Goal: Check status: Check status

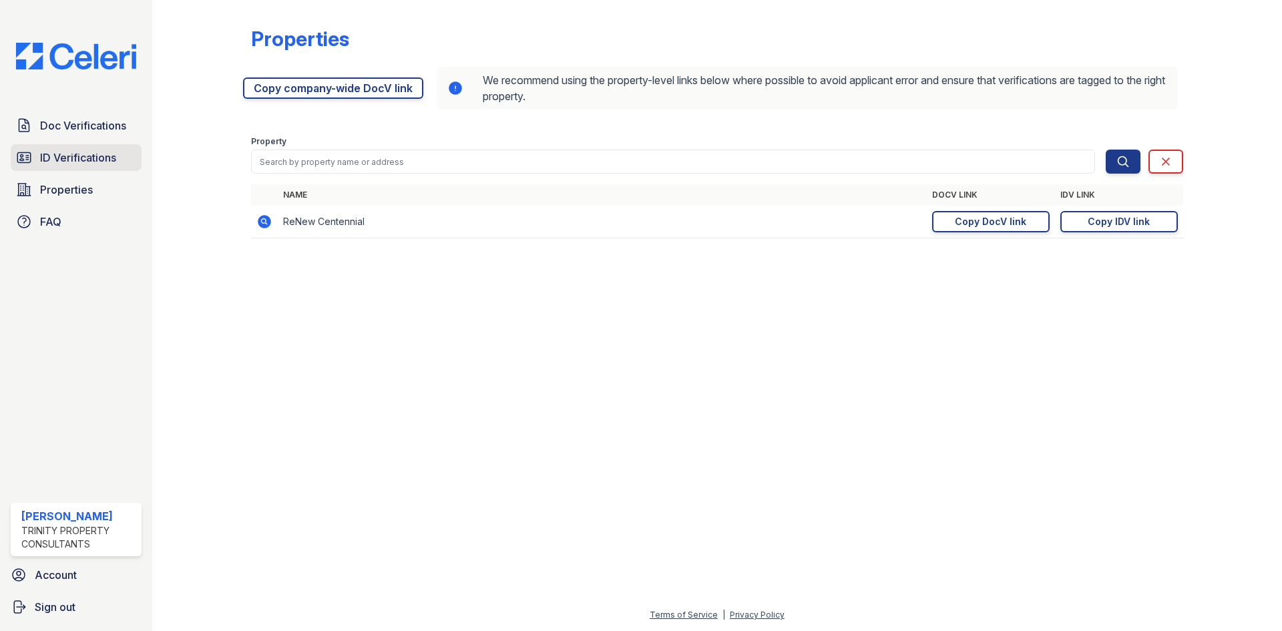
click at [82, 149] on link "ID Verifications" at bounding box center [76, 157] width 131 height 27
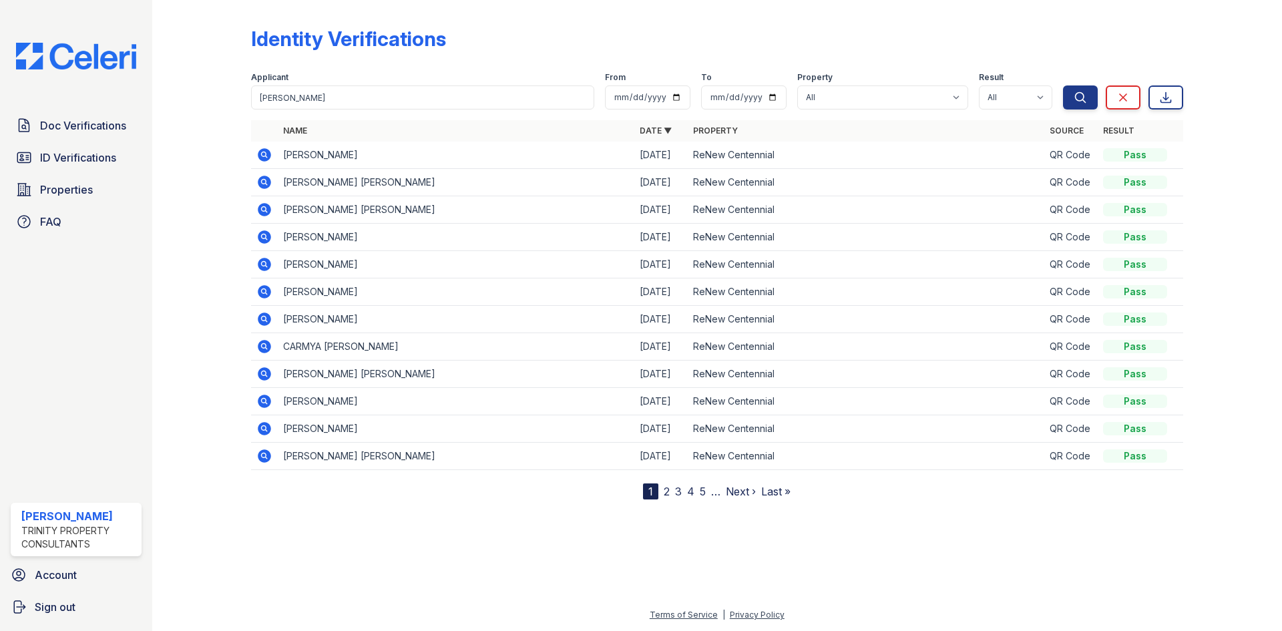
click at [82, 149] on link "ID Verifications" at bounding box center [76, 157] width 131 height 27
click at [269, 156] on icon at bounding box center [264, 154] width 13 height 13
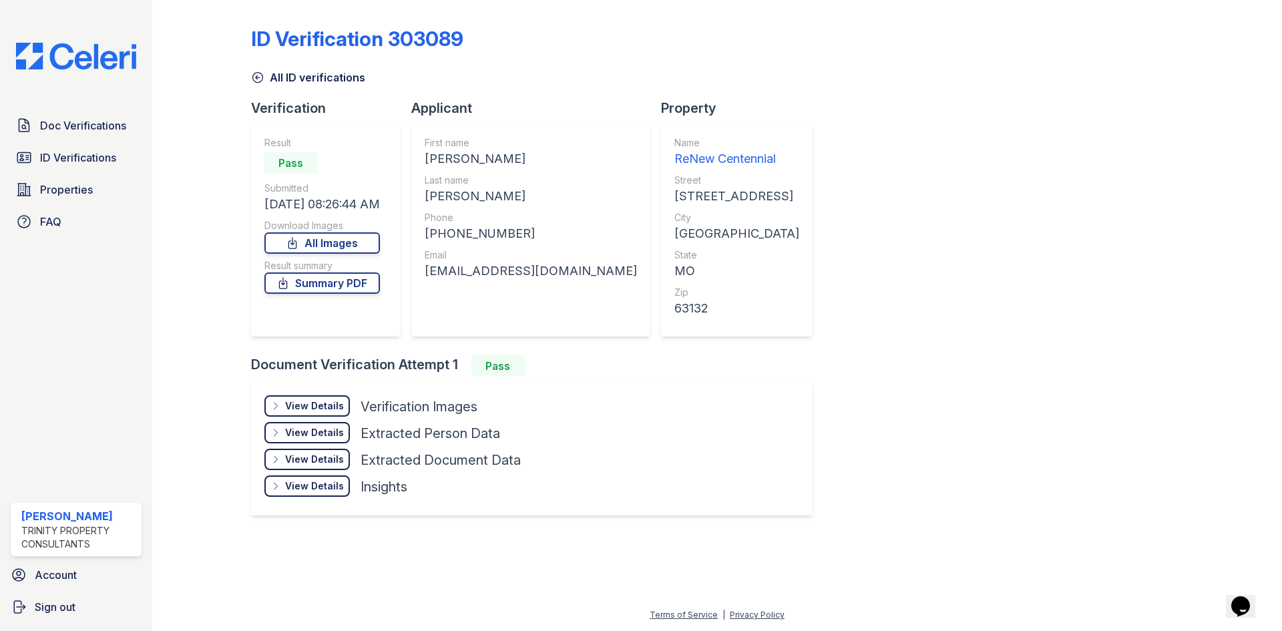
click at [294, 406] on div "View Details" at bounding box center [314, 405] width 59 height 13
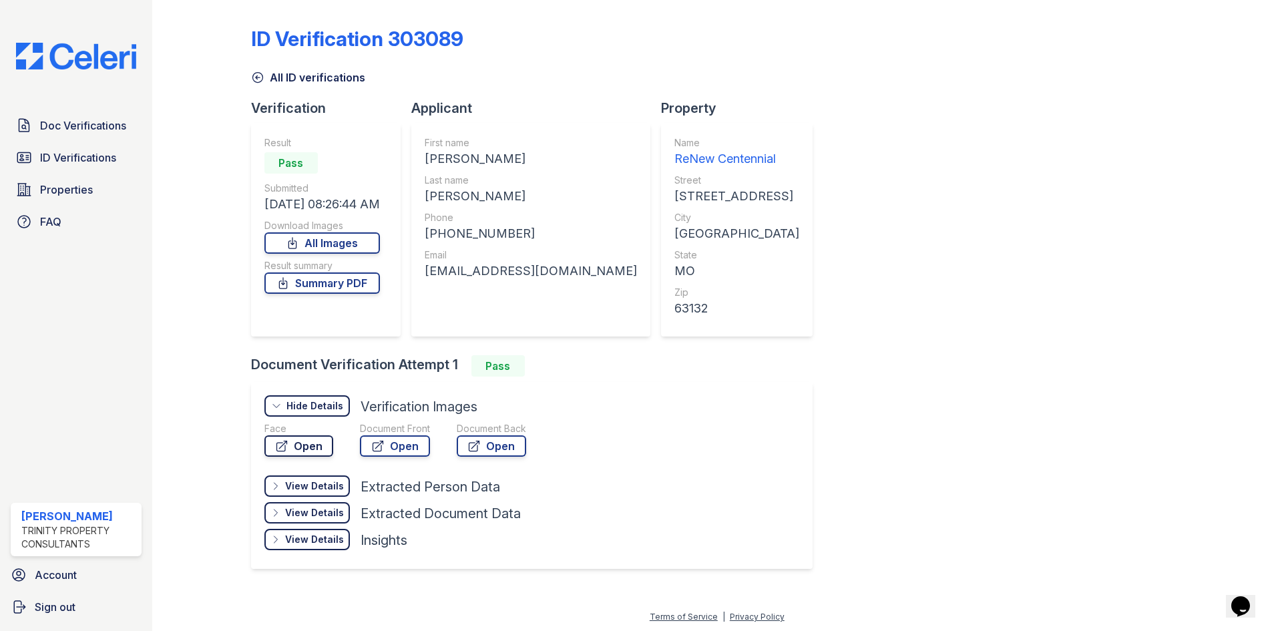
click at [300, 454] on link "Open" at bounding box center [298, 445] width 69 height 21
click at [389, 447] on link "Open" at bounding box center [395, 445] width 70 height 21
click at [395, 442] on link "Open" at bounding box center [395, 445] width 70 height 21
click at [902, 66] on div "All ID verifications" at bounding box center [717, 73] width 932 height 24
